Goal: Information Seeking & Learning: Learn about a topic

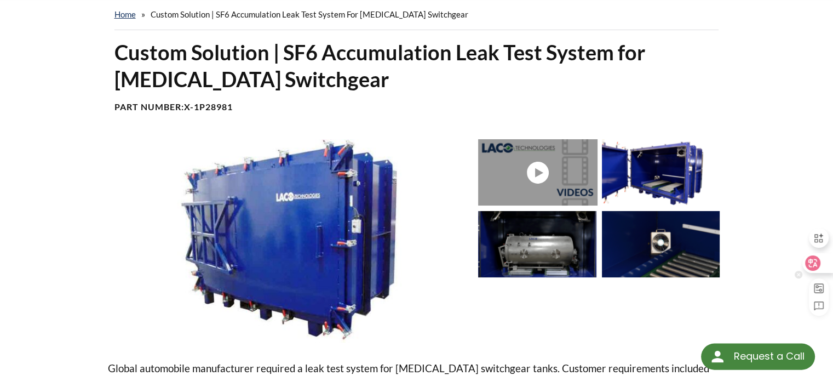
click at [814, 264] on icon at bounding box center [812, 262] width 9 height 9
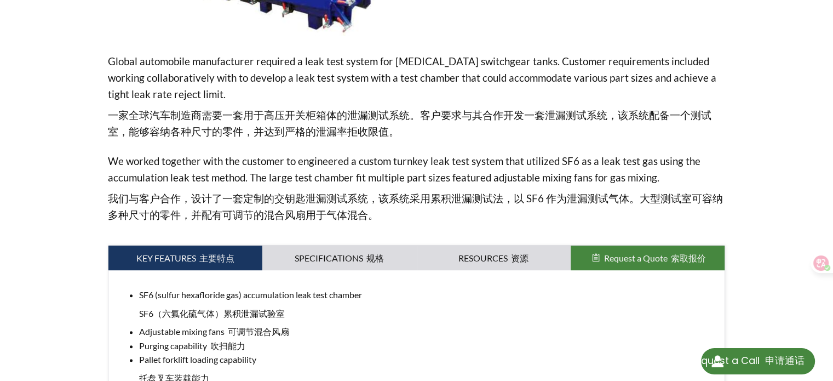
scroll to position [383, 0]
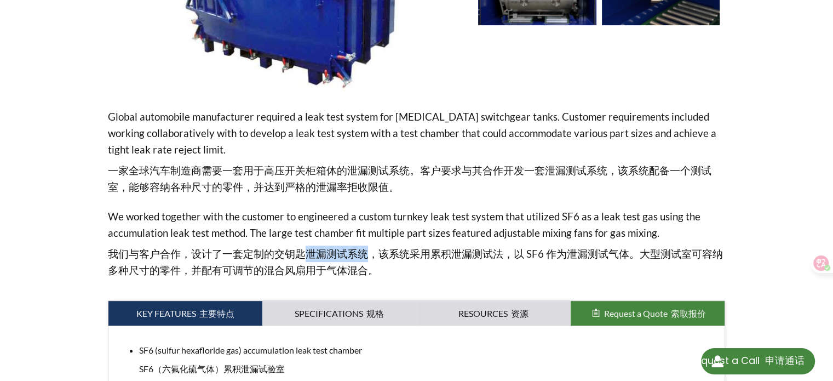
drag, startPoint x: 302, startPoint y: 252, endPoint x: 361, endPoint y: 251, distance: 59.7
click at [361, 251] on font "我们与客户合作，设计了一套定制的交钥匙泄漏测试系统，该系统采用累积泄漏测试法，以 SF6 作为泄漏测试气体。大型测试室可容纳多种尺寸的零件，并配有可调节的混合…" at bounding box center [415, 261] width 615 height 29
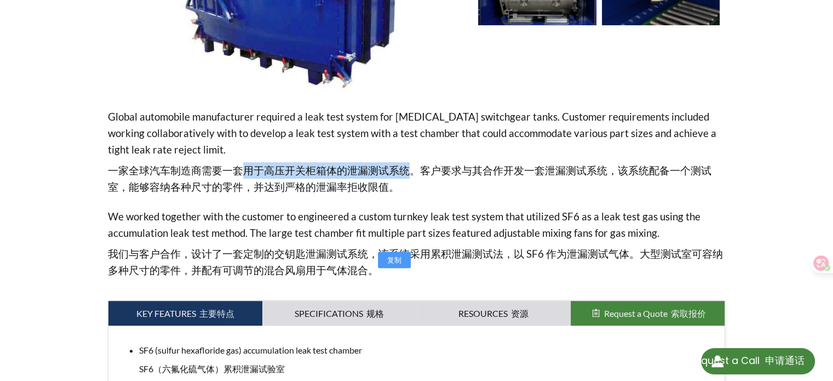
drag, startPoint x: 238, startPoint y: 166, endPoint x: 399, endPoint y: 172, distance: 160.6
click at [399, 172] on font "一家全球汽车制造商需要一套用于高压开关柜箱体的泄漏测试系统。客户要求与其合作开发一套泄漏测试系统，该系统配备一个测试室，能够容纳各种尺寸的零件，并达到严格的泄…" at bounding box center [409, 178] width 603 height 29
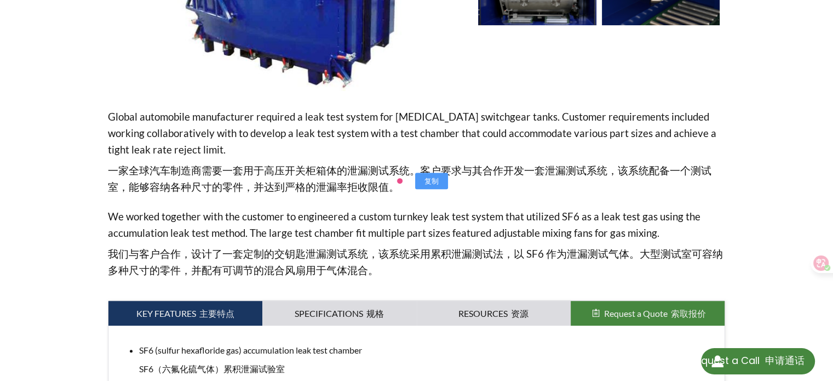
click at [387, 199] on div "Global automobile manufacturer required a leak test system for [MEDICAL_DATA] s…" at bounding box center [417, 195] width 618 height 174
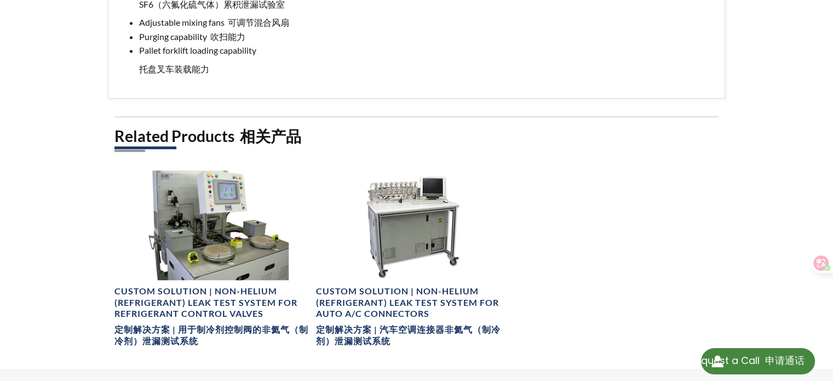
scroll to position [767, 0]
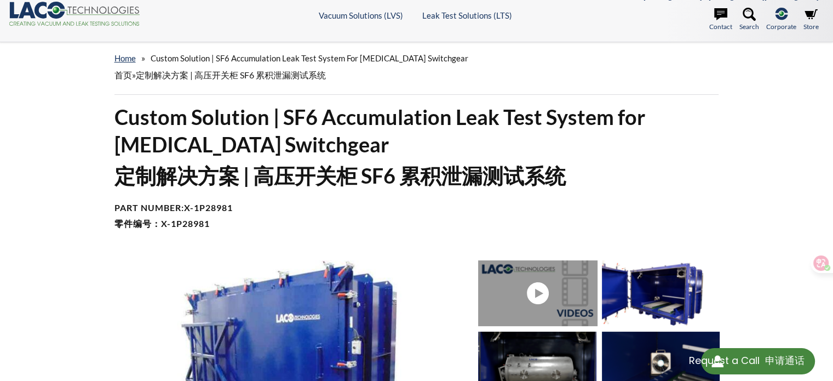
scroll to position [1, 0]
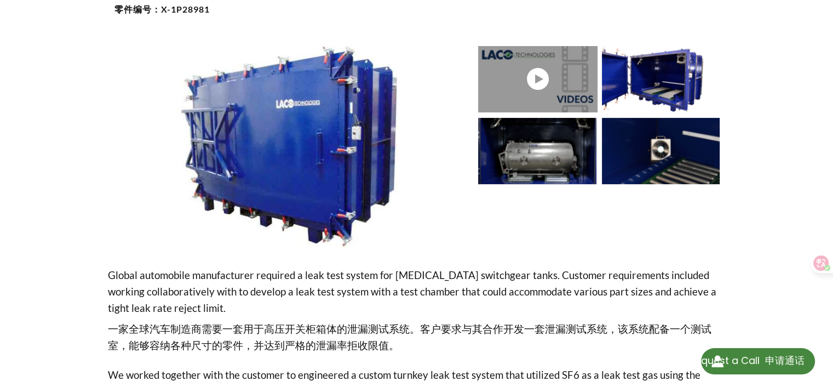
scroll to position [285, 0]
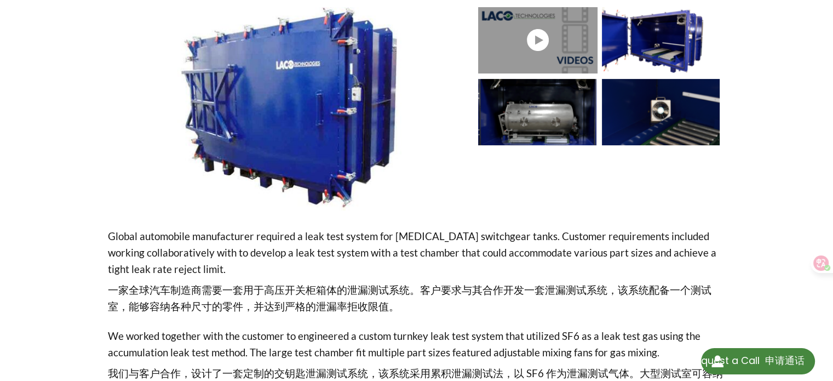
click at [784, 188] on div "home » Custom Solution | SF6 Accumulation Leak Test System for [MEDICAL_DATA] S…" at bounding box center [416, 320] width 833 height 1063
click at [188, 266] on p "Global automobile manufacturer required a leak test system for [MEDICAL_DATA] s…" at bounding box center [417, 273] width 618 height 91
drag, startPoint x: 262, startPoint y: 286, endPoint x: 401, endPoint y: 286, distance: 138.5
click at [401, 286] on font "一家全球汽车制造商需要一套用于高压开关柜箱体的泄漏测试系统。客户要求与其合作开发一套泄漏测试系统，该系统配备一个测试室，能够容纳各种尺寸的零件，并达到严格的泄…" at bounding box center [409, 297] width 603 height 29
click at [484, 209] on div at bounding box center [601, 108] width 247 height 203
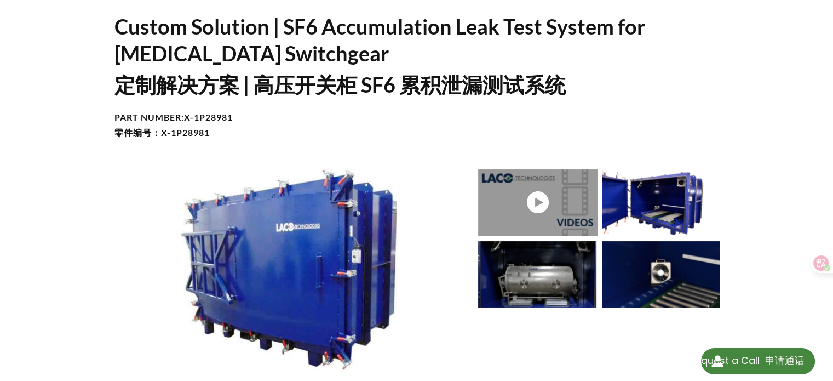
scroll to position [175, 0]
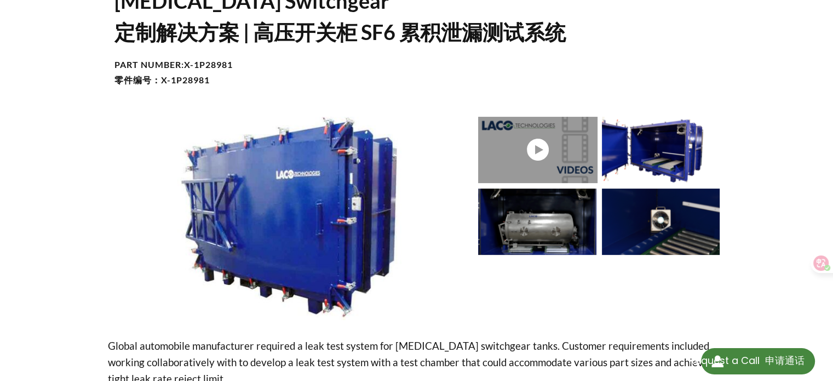
click at [689, 127] on img at bounding box center [661, 150] width 118 height 66
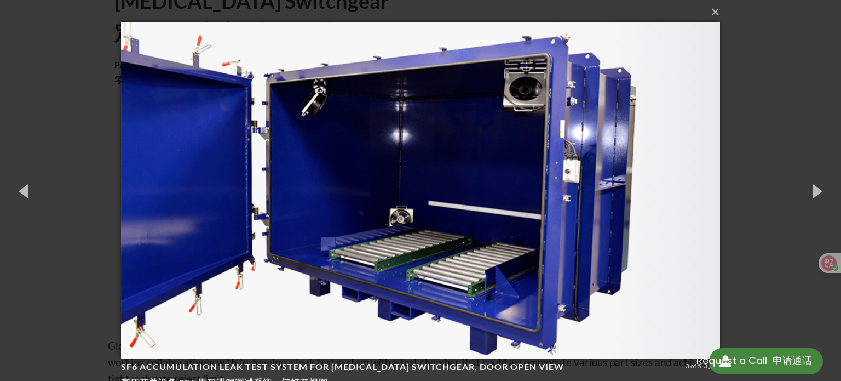
click at [795, 42] on div "× SF6 Accumulation leak test system for [MEDICAL_DATA] switchgear, door open vi…" at bounding box center [420, 190] width 841 height 381
